Goal: Transaction & Acquisition: Book appointment/travel/reservation

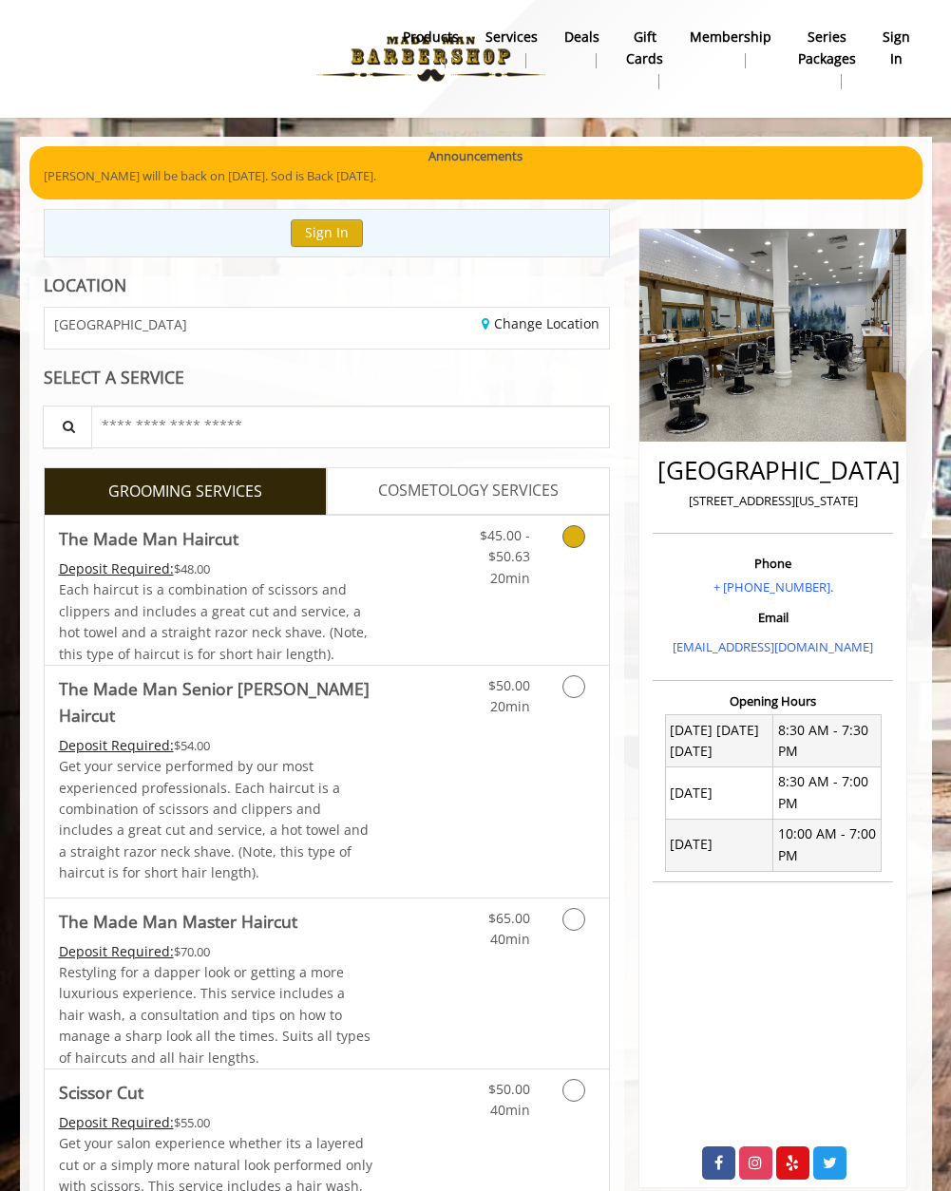
click at [561, 542] on link "Grooming services" at bounding box center [576, 552] width 36 height 73
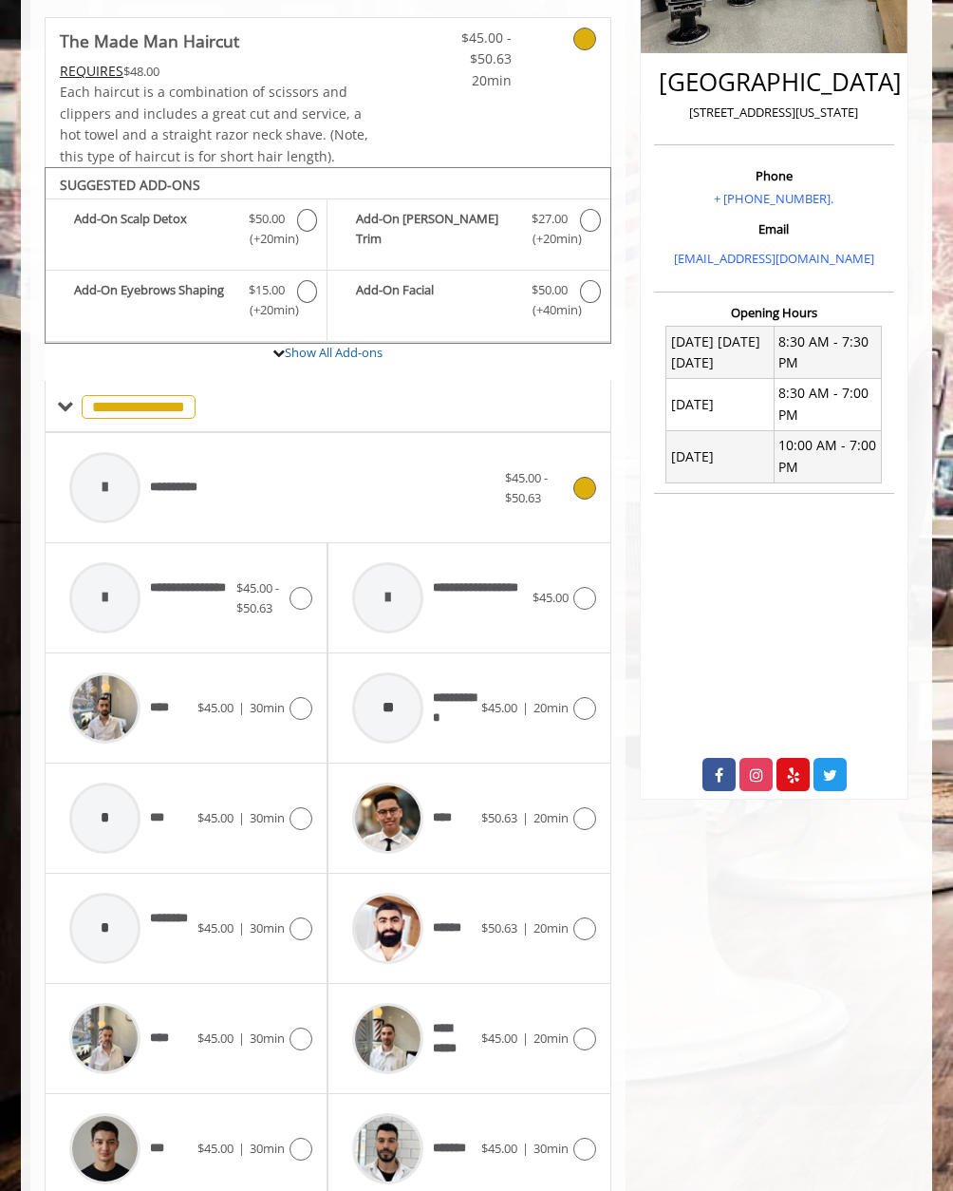
scroll to position [468, 0]
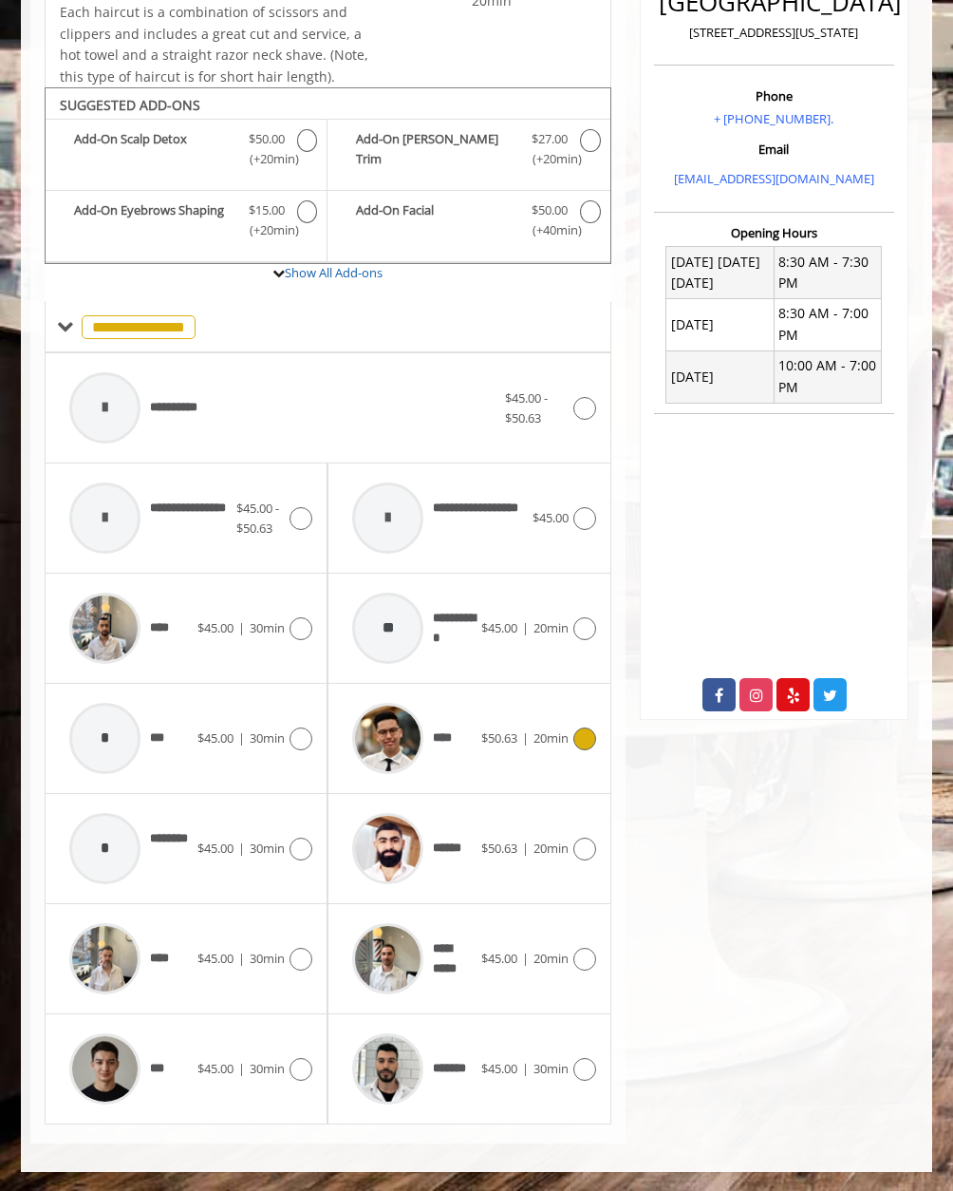
click at [575, 744] on icon at bounding box center [585, 738] width 23 height 23
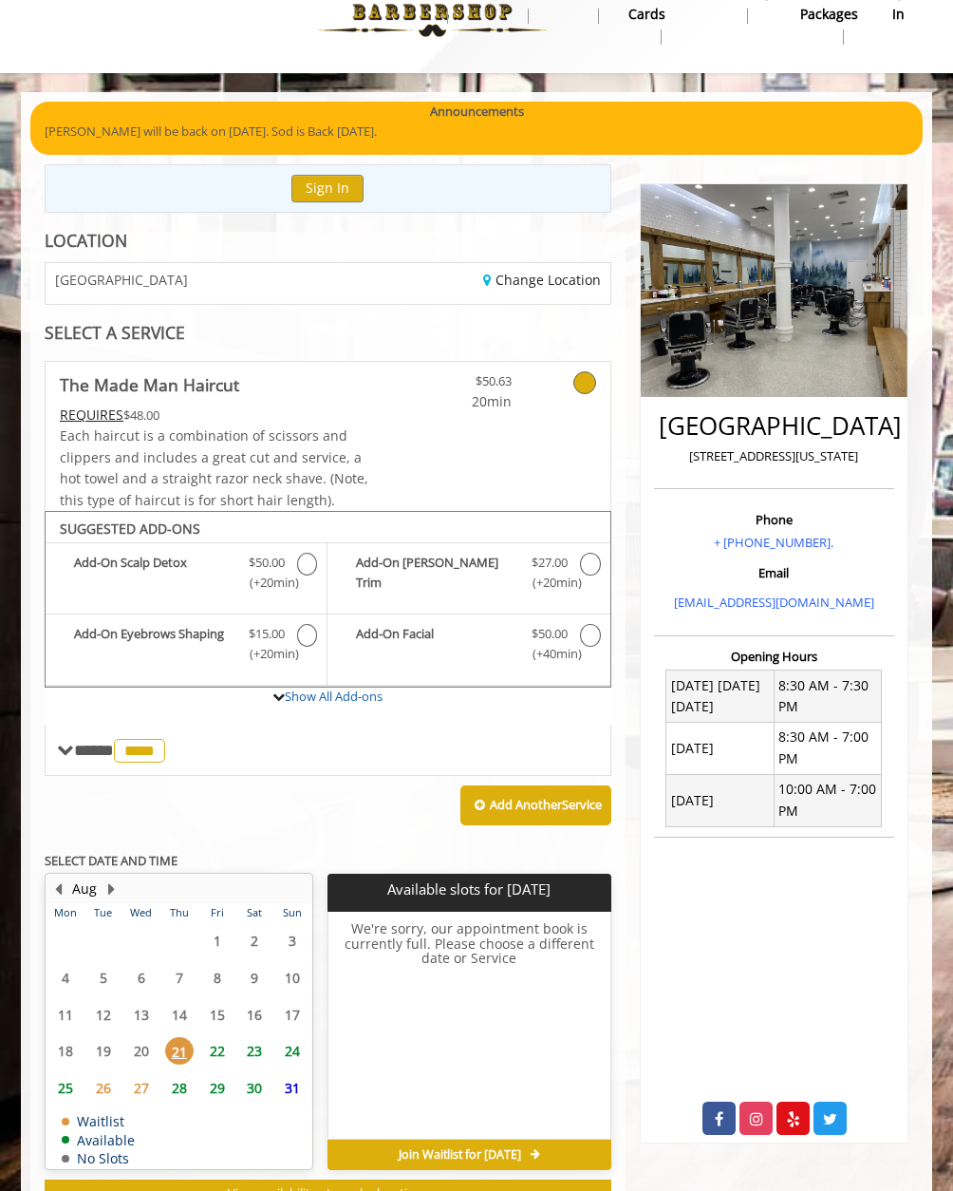
scroll to position [118, 0]
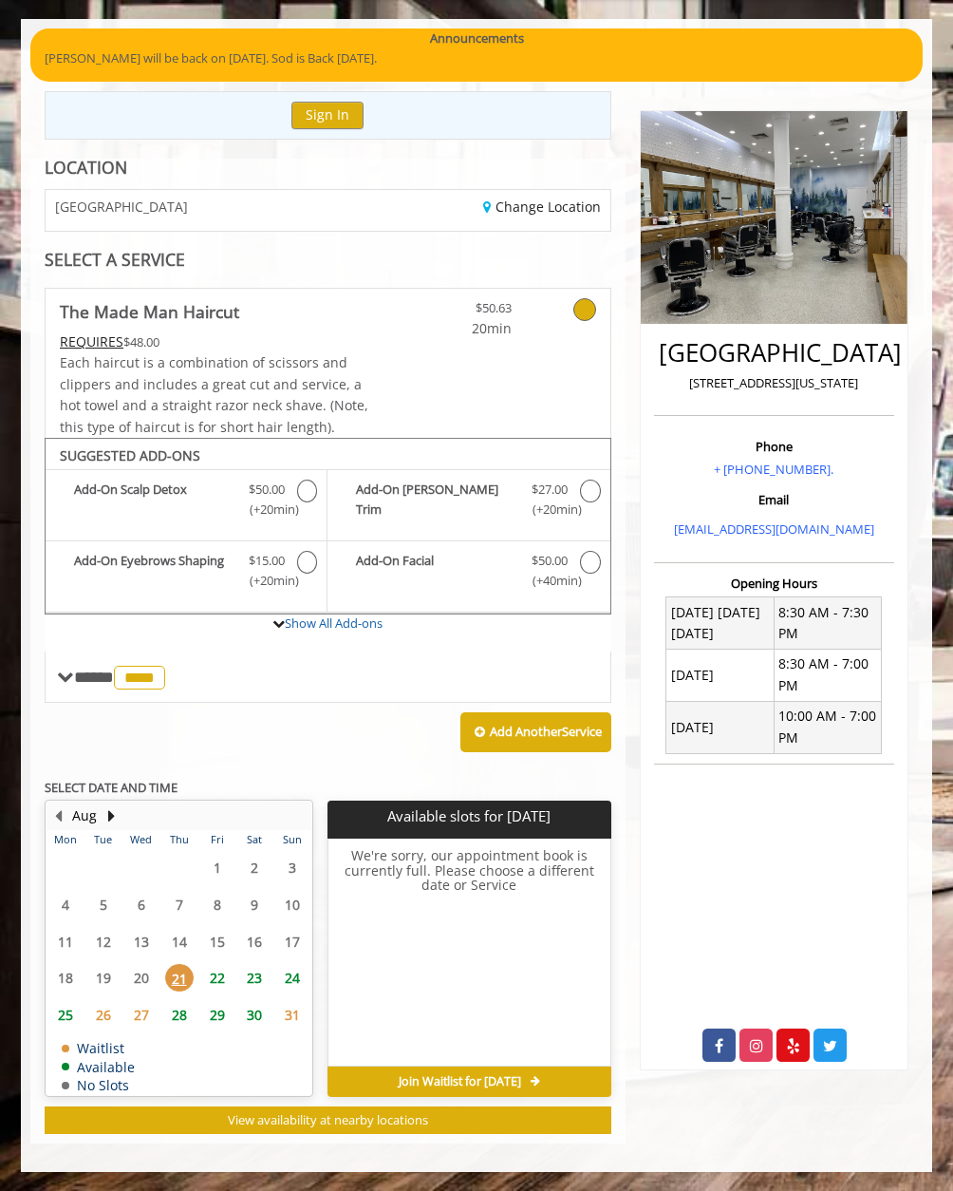
click at [219, 973] on span "22" at bounding box center [217, 978] width 28 height 28
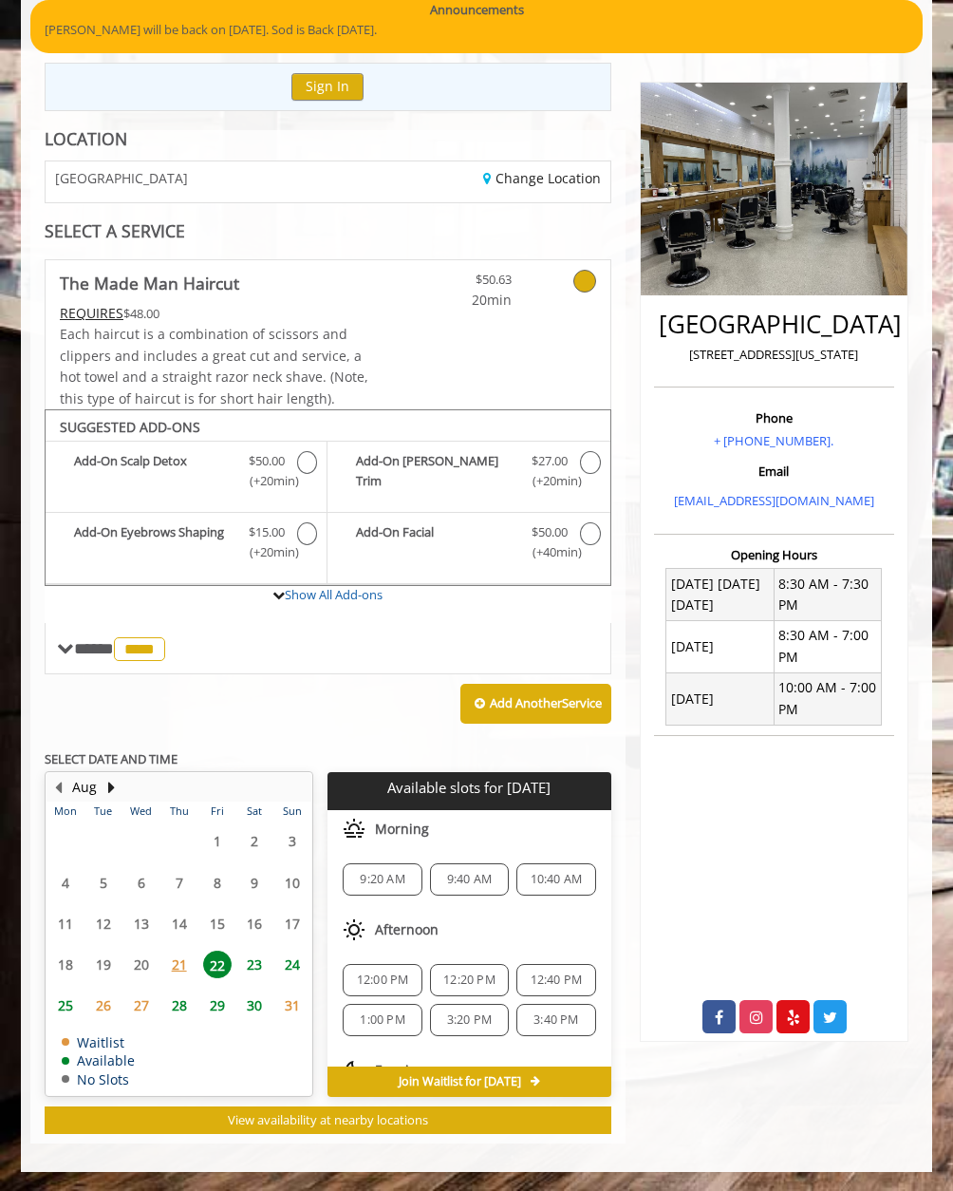
click at [257, 975] on span "23" at bounding box center [254, 965] width 28 height 28
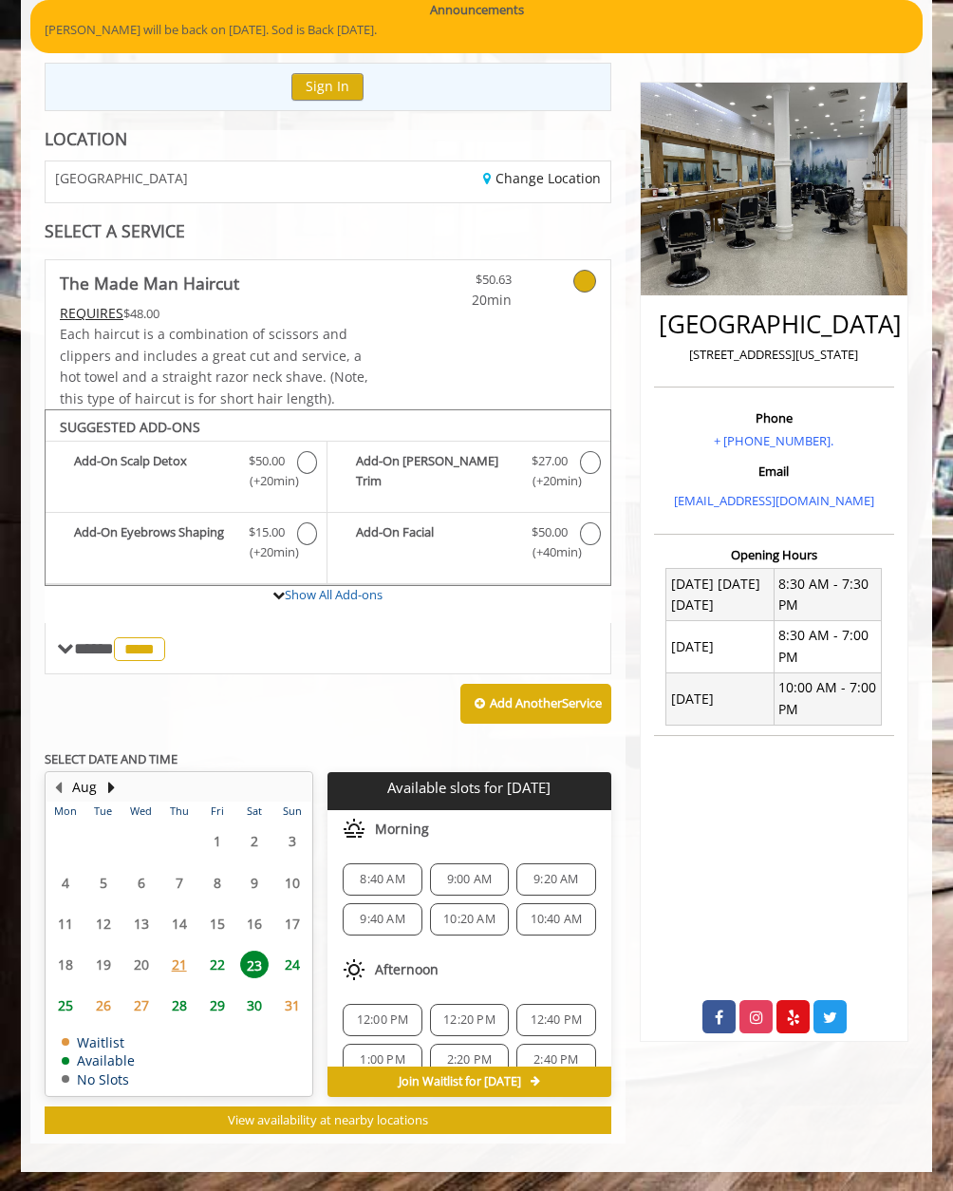
scroll to position [95, 0]
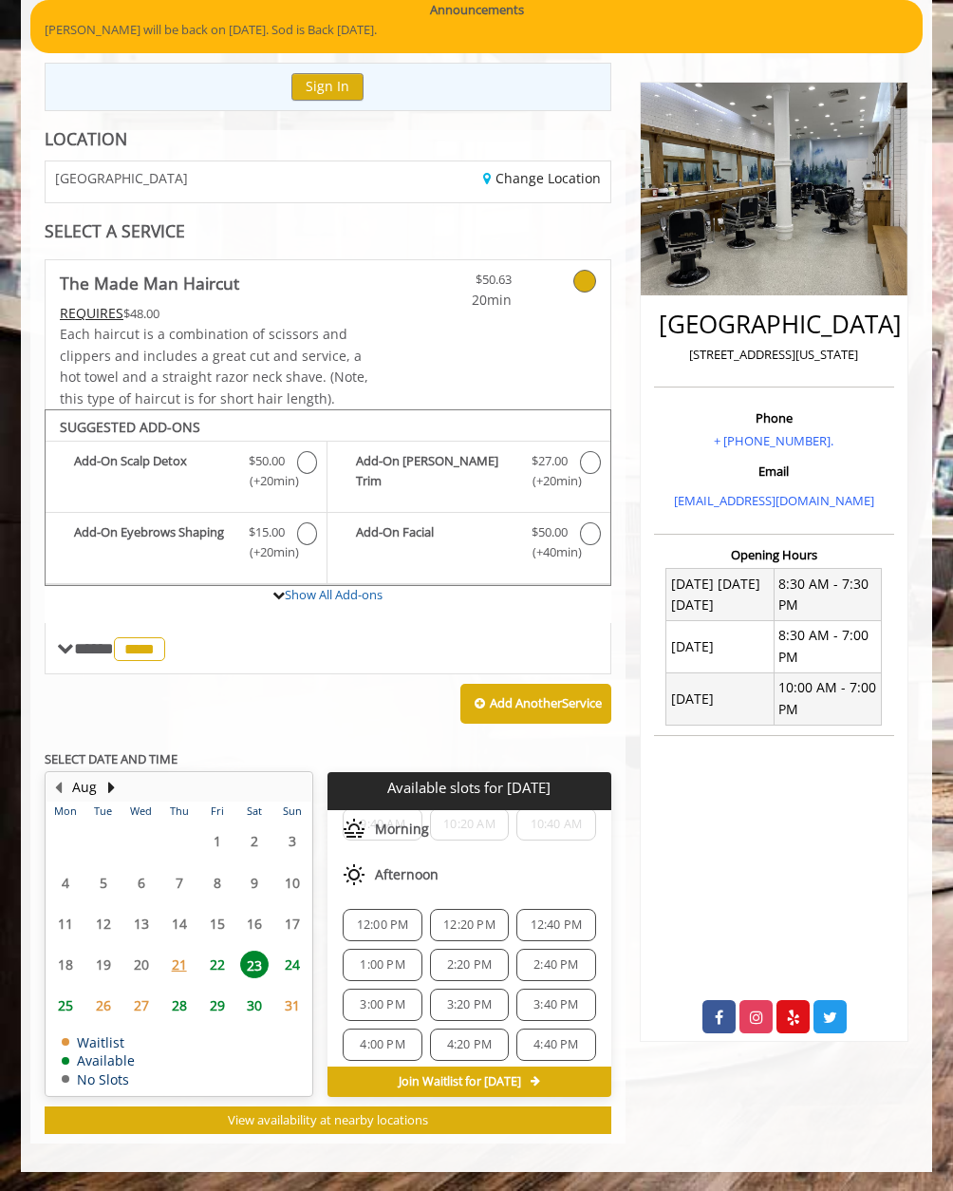
click at [387, 922] on span "12:00 PM" at bounding box center [383, 924] width 52 height 15
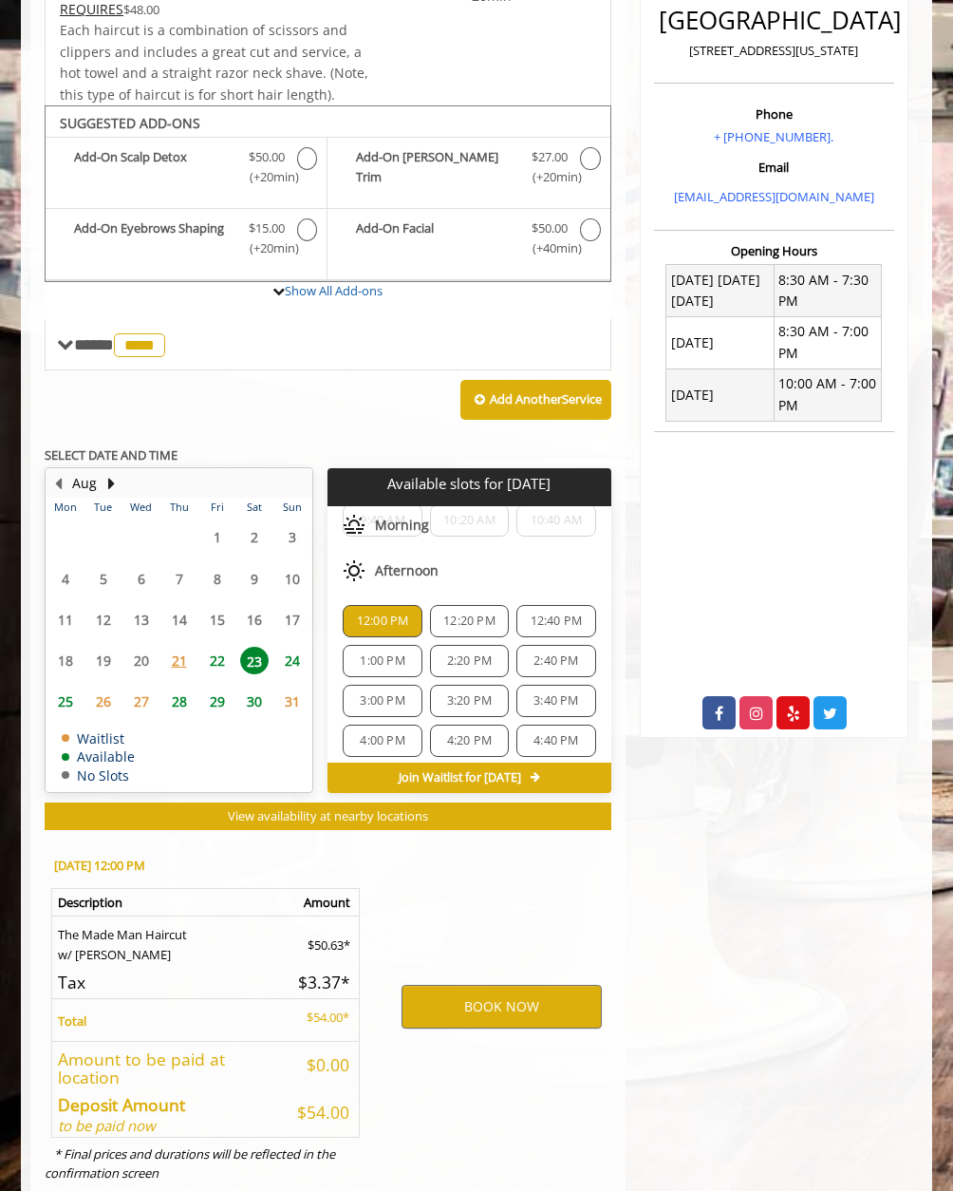
scroll to position [500, 0]
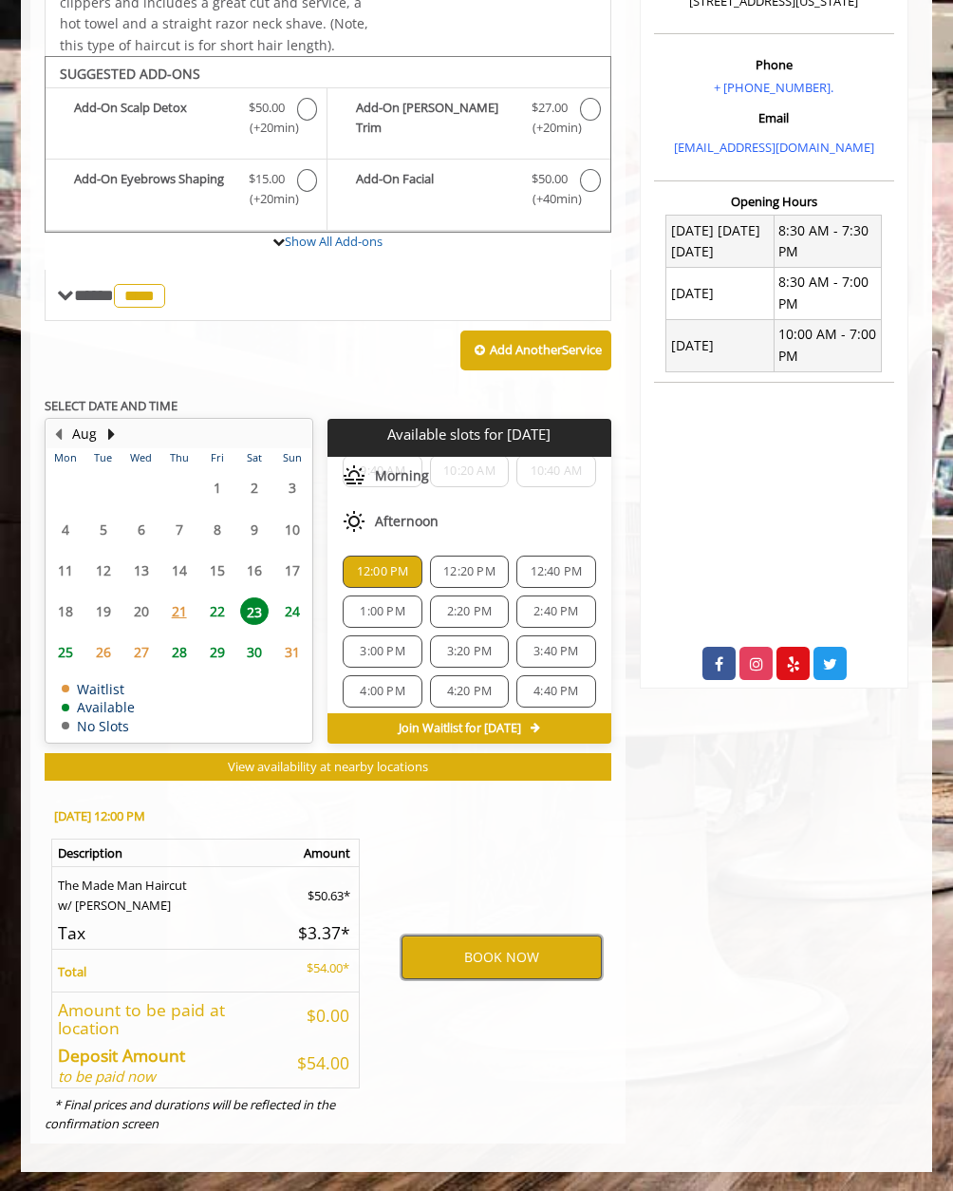
click at [436, 954] on button "BOOK NOW" at bounding box center [502, 957] width 200 height 44
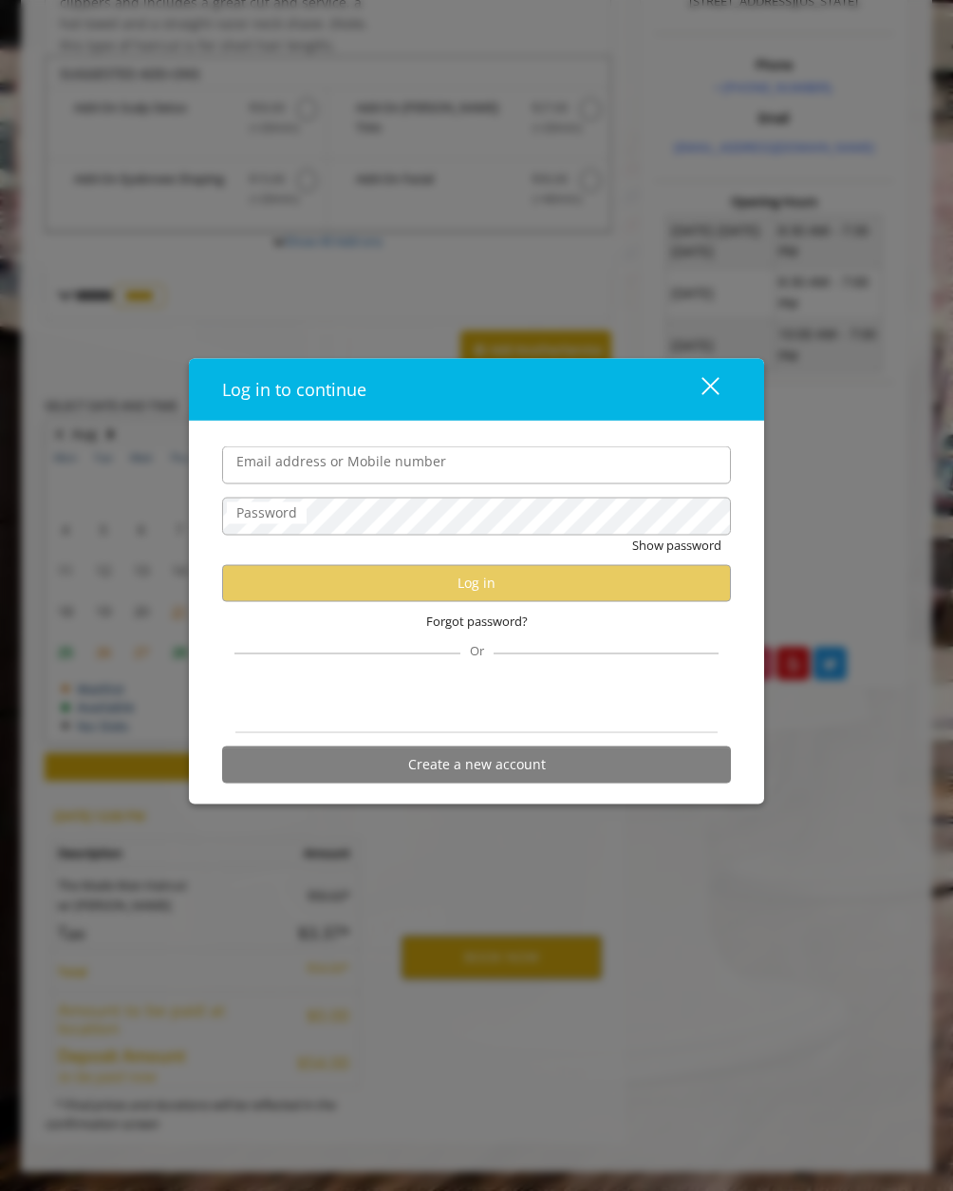
click at [387, 458] on input "Email address or Mobile number" at bounding box center [476, 465] width 509 height 38
type input "**********"
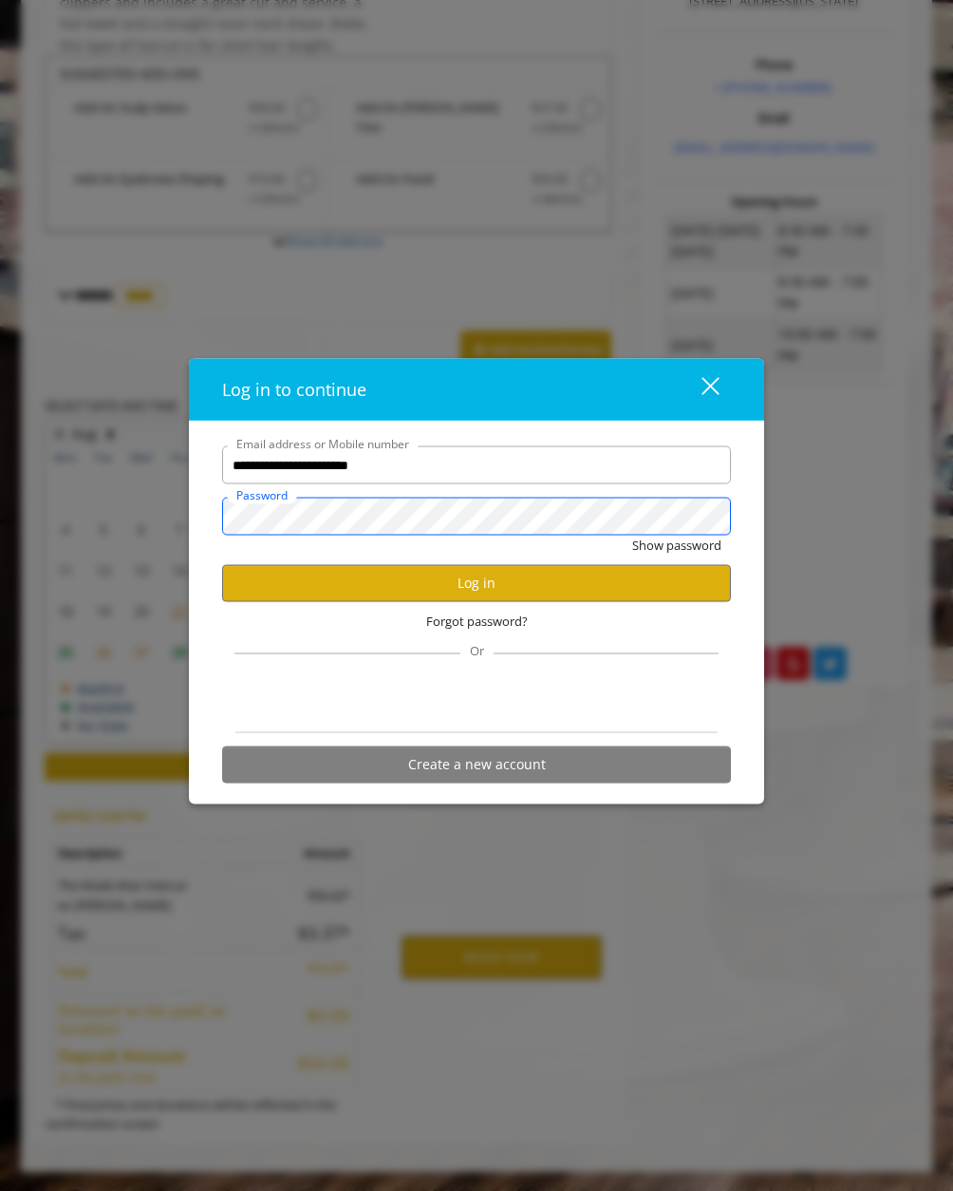
click at [632, 536] on button "Show password" at bounding box center [676, 546] width 89 height 20
click at [637, 536] on button "Hide password" at bounding box center [679, 546] width 85 height 20
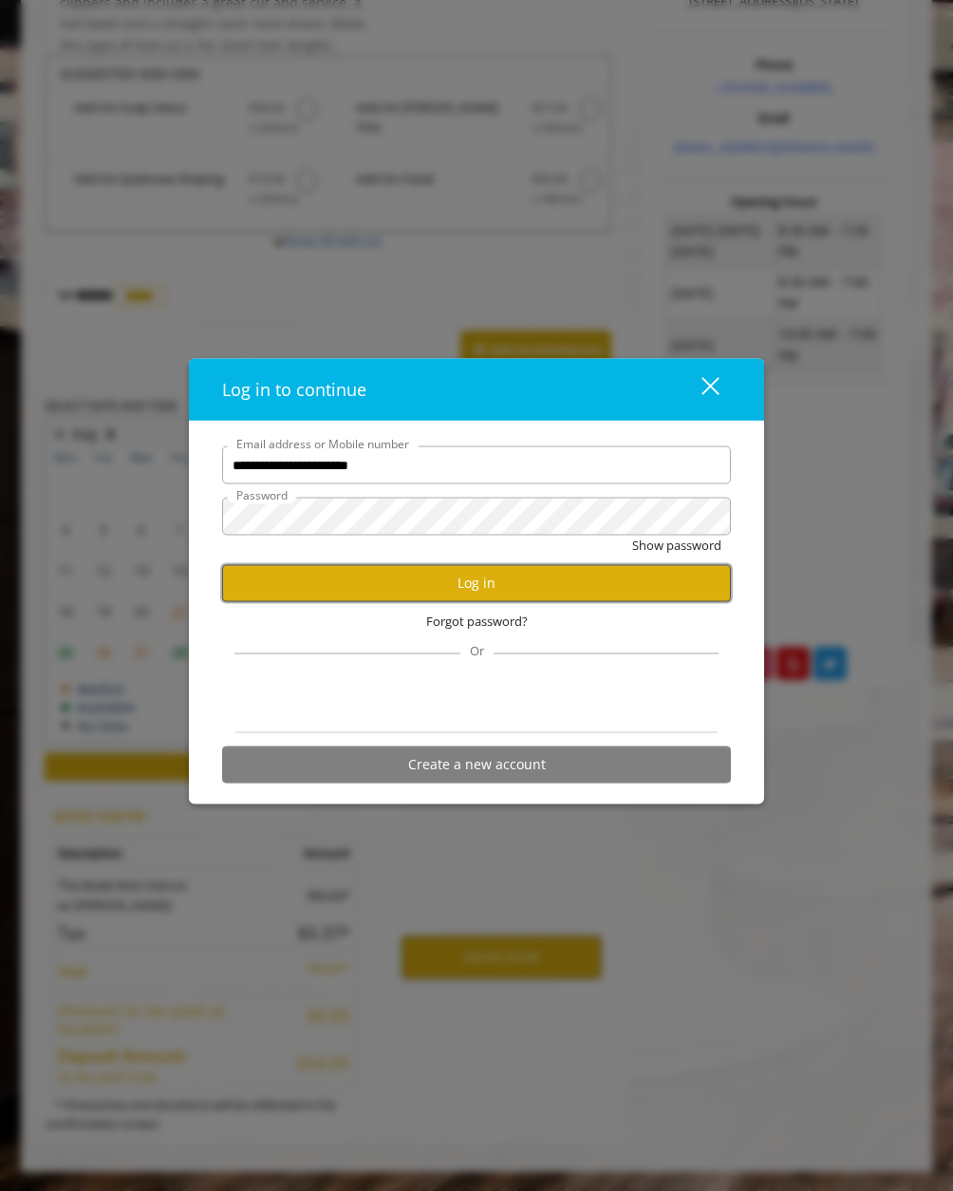
click at [644, 579] on button "Log in" at bounding box center [476, 582] width 509 height 37
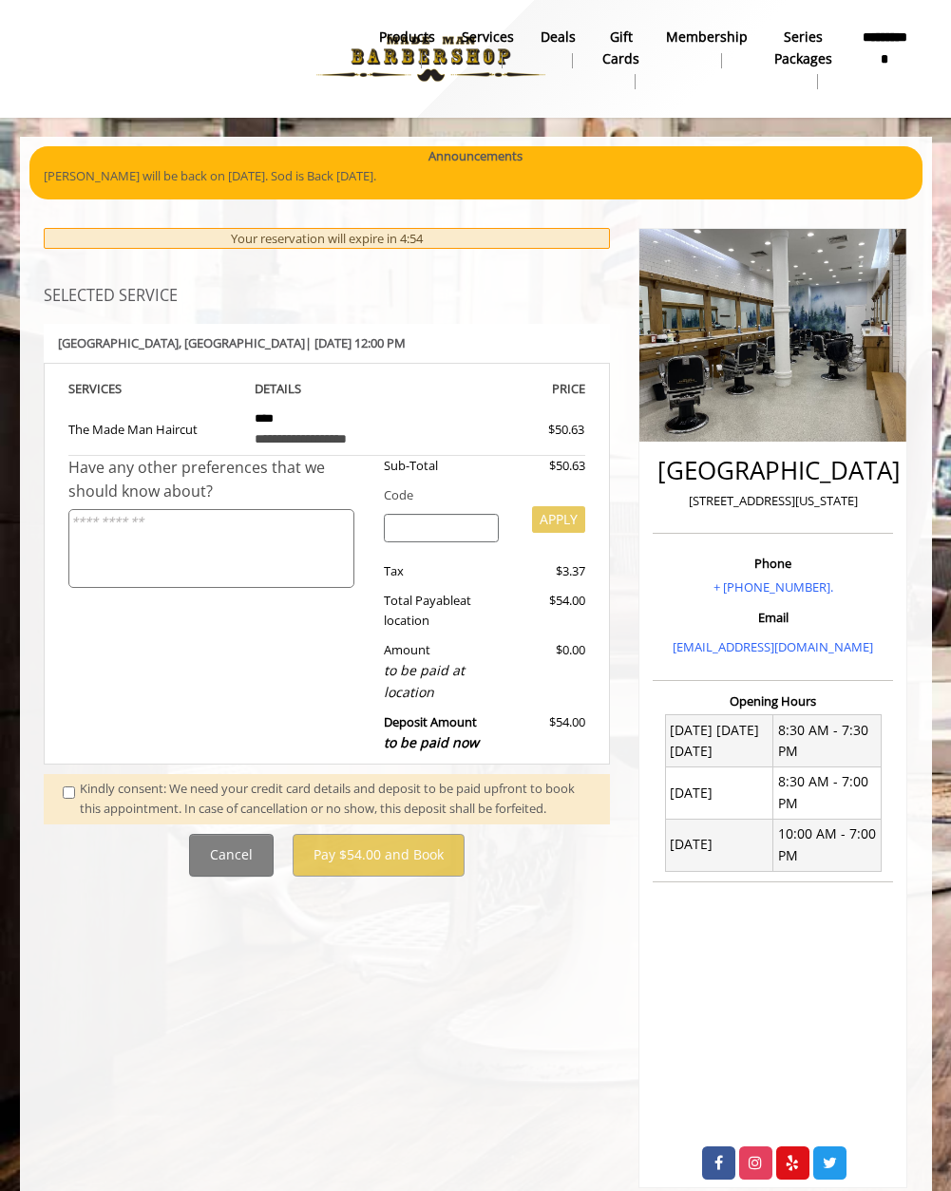
click at [330, 687] on div "Have any other preferences that we should know about?" at bounding box center [219, 609] width 302 height 307
click at [397, 404] on td "**********" at bounding box center [326, 428] width 173 height 56
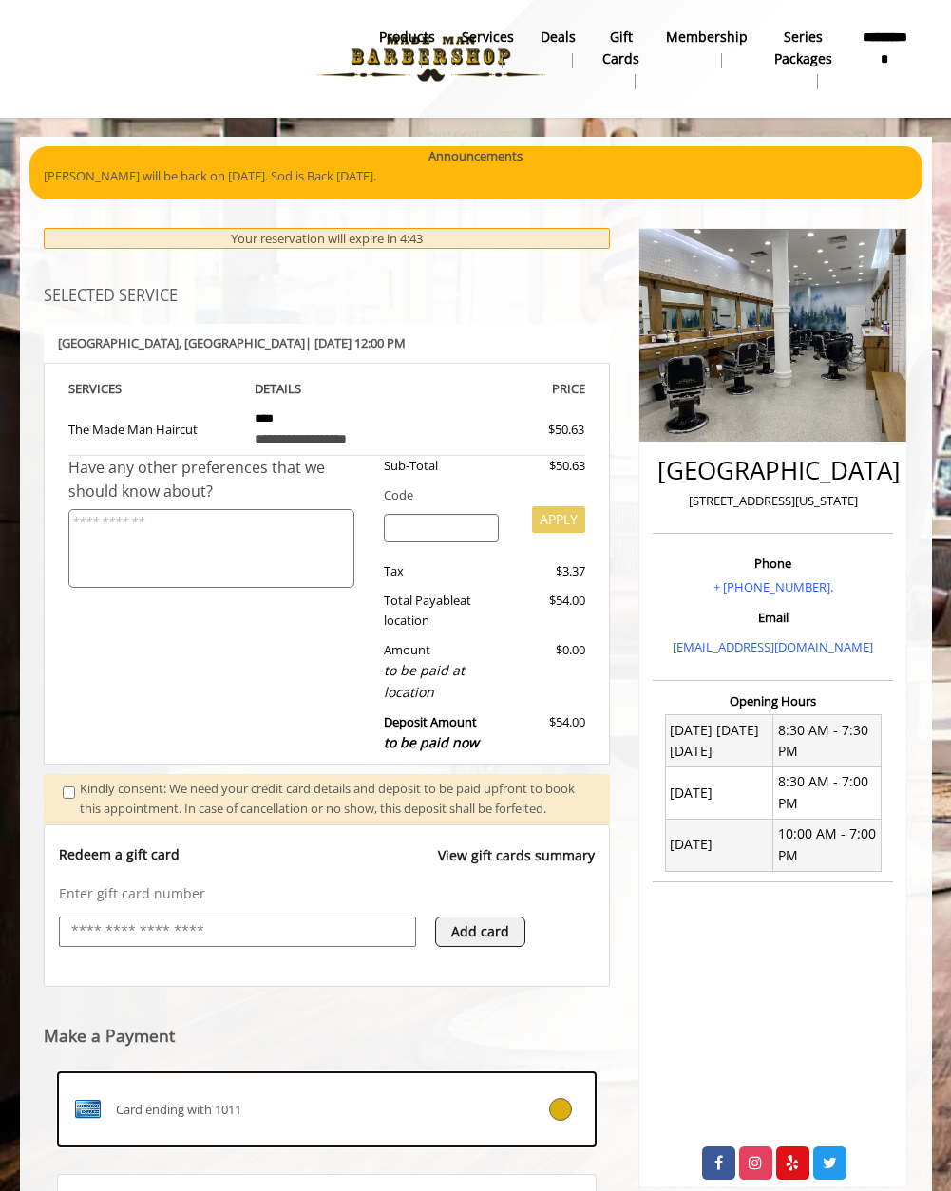
scroll to position [217, 0]
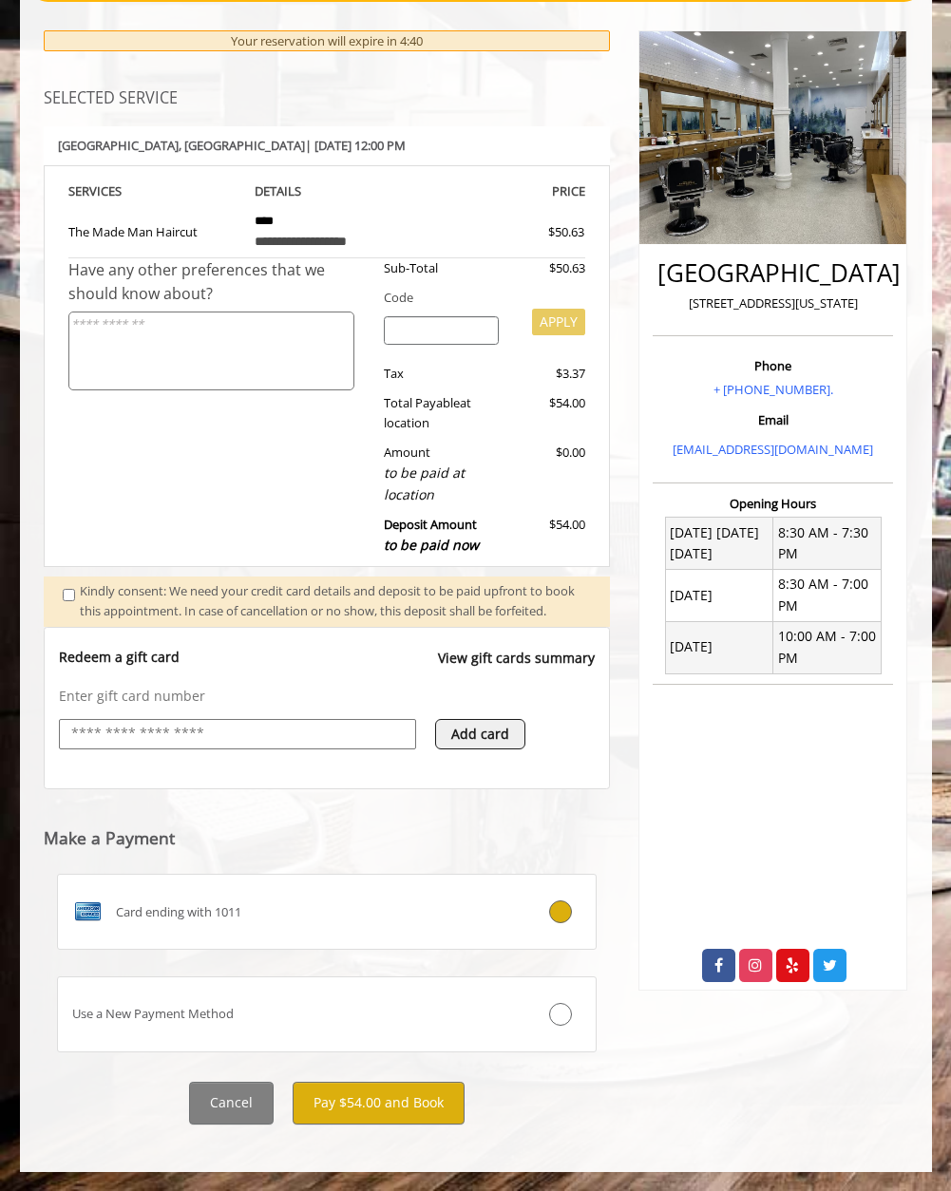
click at [362, 1014] on div "Use a New Payment Method" at bounding box center [282, 1014] width 448 height 20
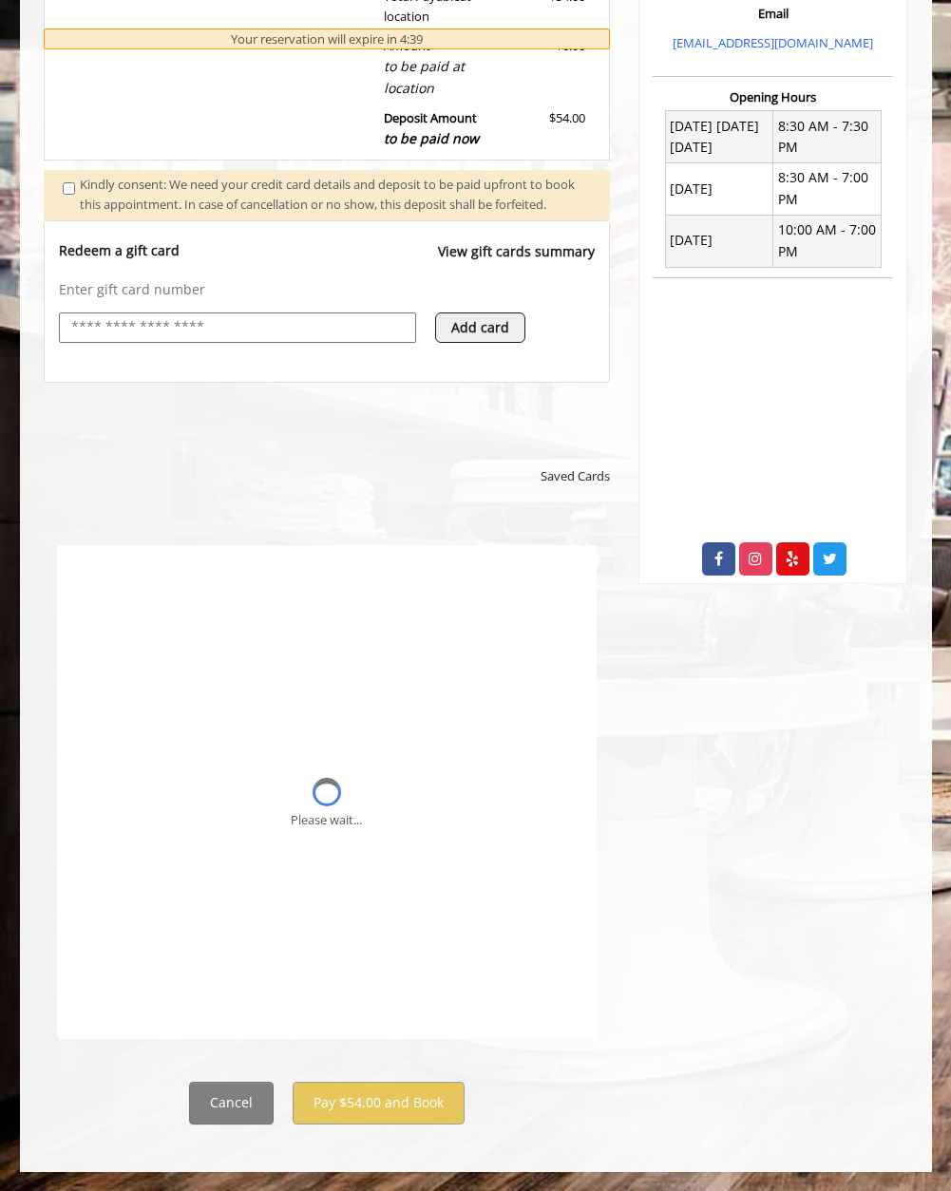
scroll to position [0, 0]
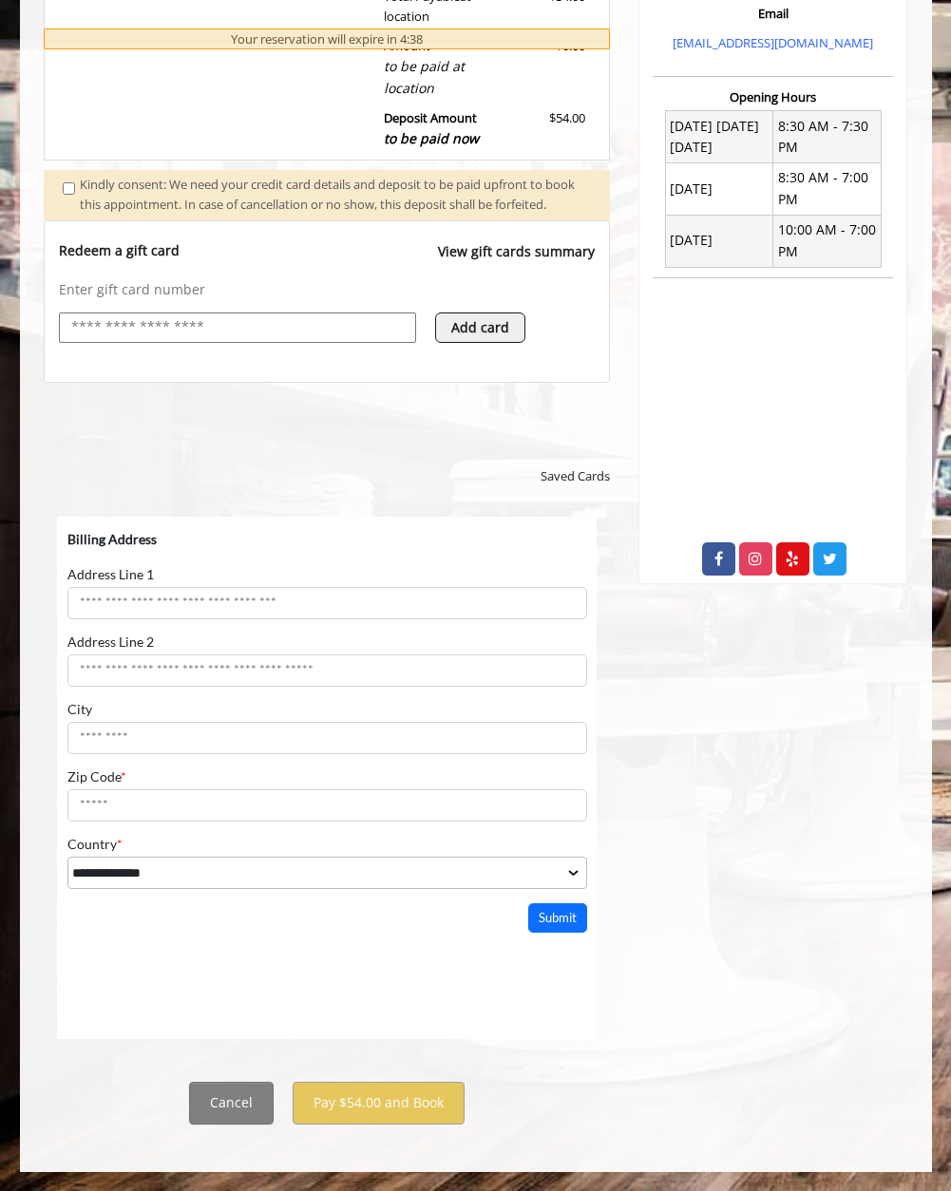
select select "***"
